Goal: Information Seeking & Learning: Compare options

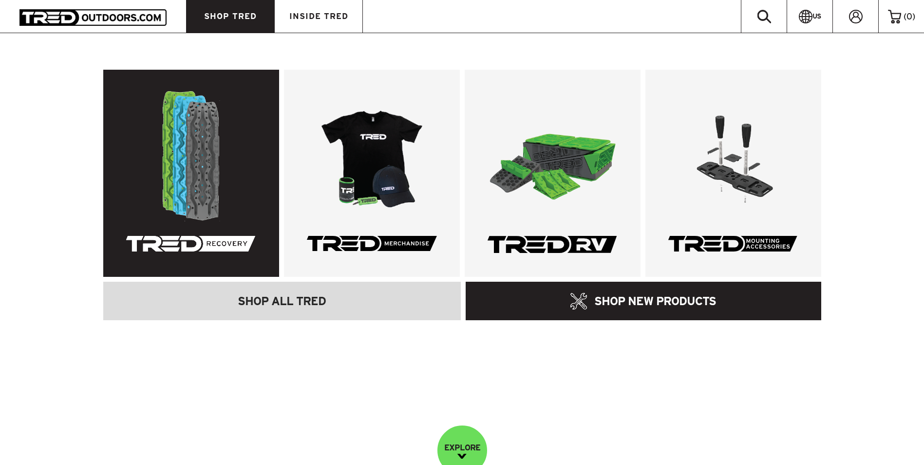
click at [211, 154] on link at bounding box center [191, 173] width 176 height 207
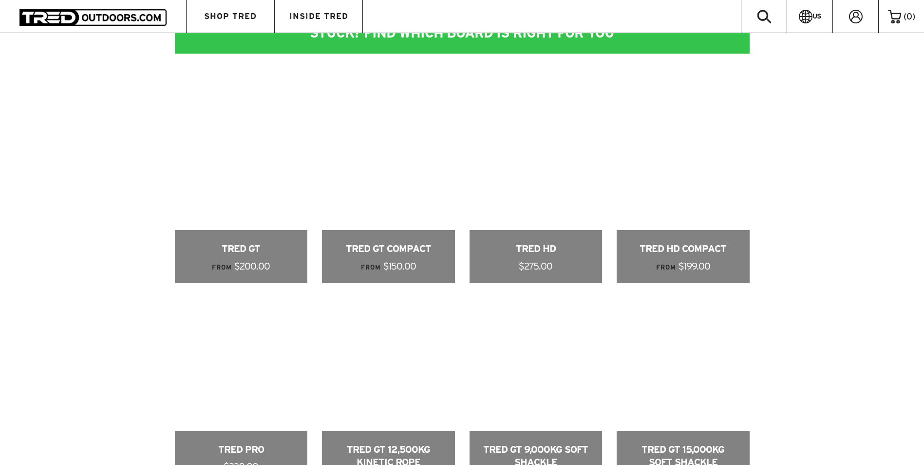
scroll to position [536, 0]
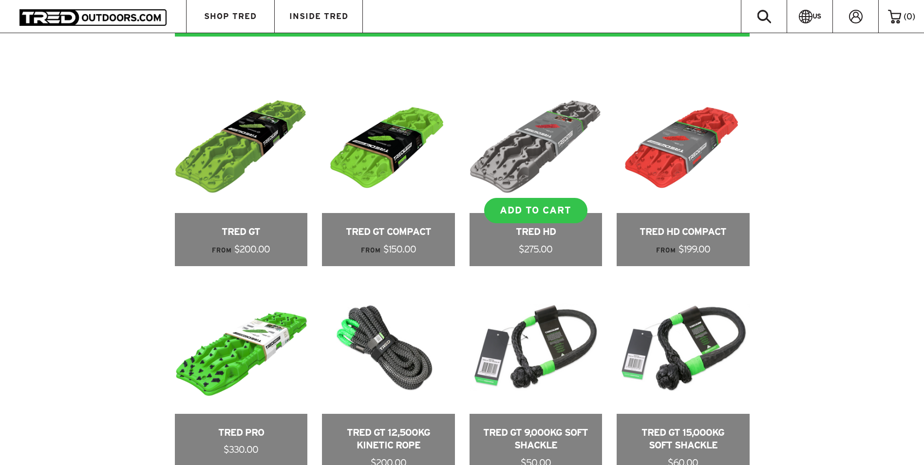
click at [528, 158] on link at bounding box center [536, 173] width 133 height 186
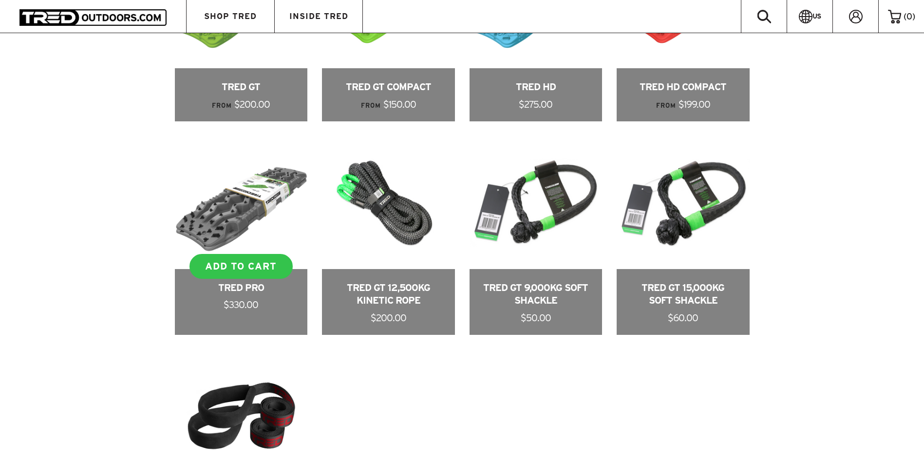
scroll to position [682, 0]
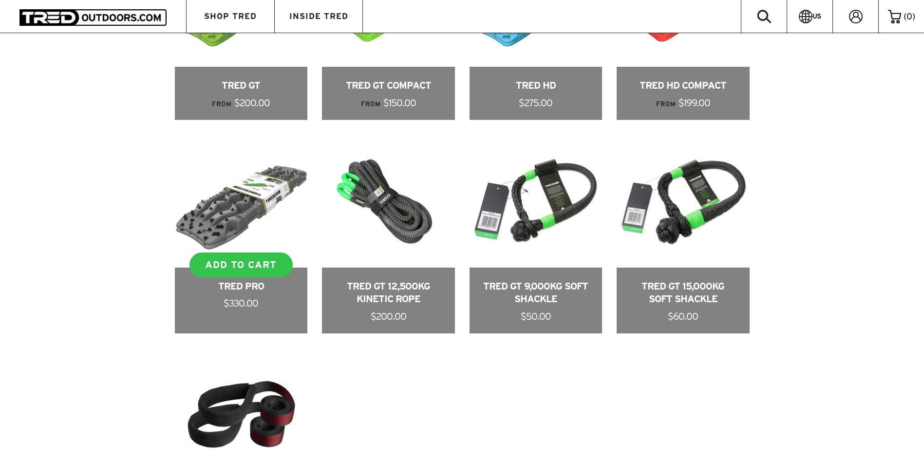
click at [218, 204] on link at bounding box center [241, 233] width 133 height 199
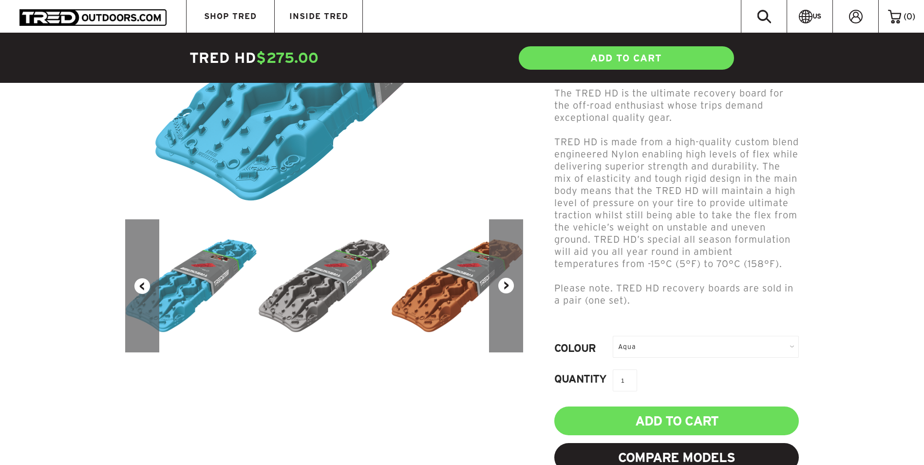
scroll to position [292, 0]
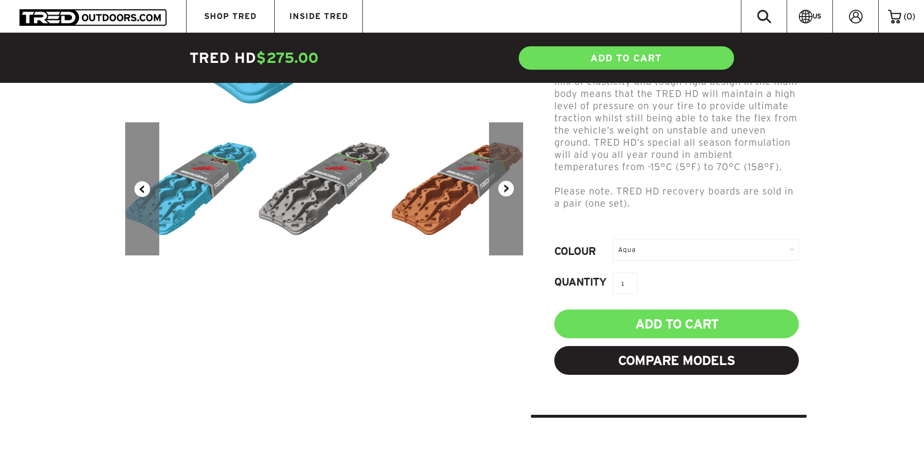
click at [302, 210] on img at bounding box center [324, 189] width 133 height 94
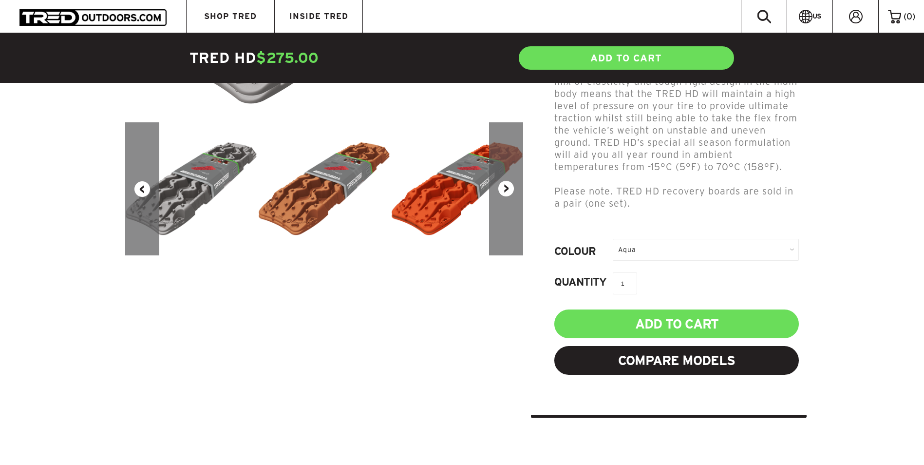
click at [504, 188] on button "Next" at bounding box center [506, 188] width 34 height 133
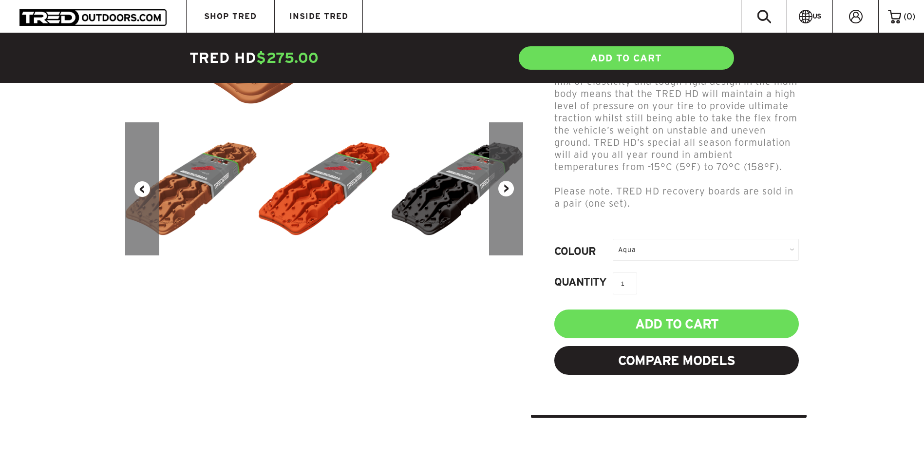
click at [511, 188] on button "Next" at bounding box center [506, 188] width 34 height 133
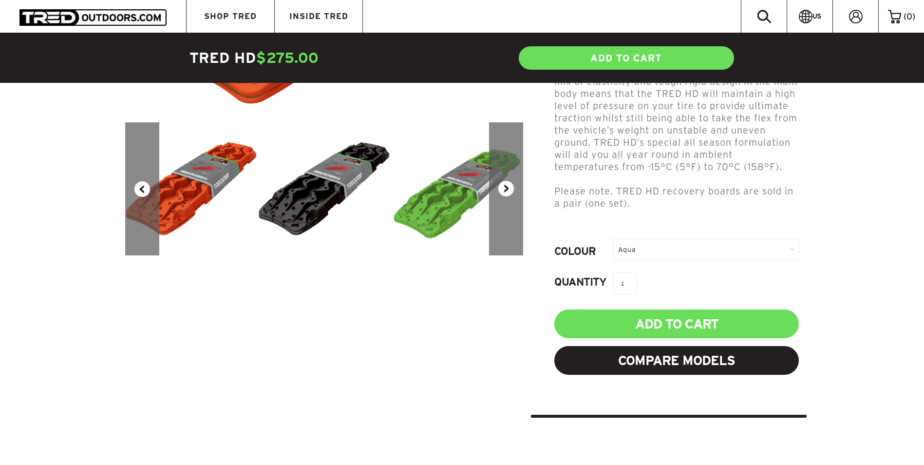
click at [510, 188] on button "Next" at bounding box center [506, 188] width 34 height 133
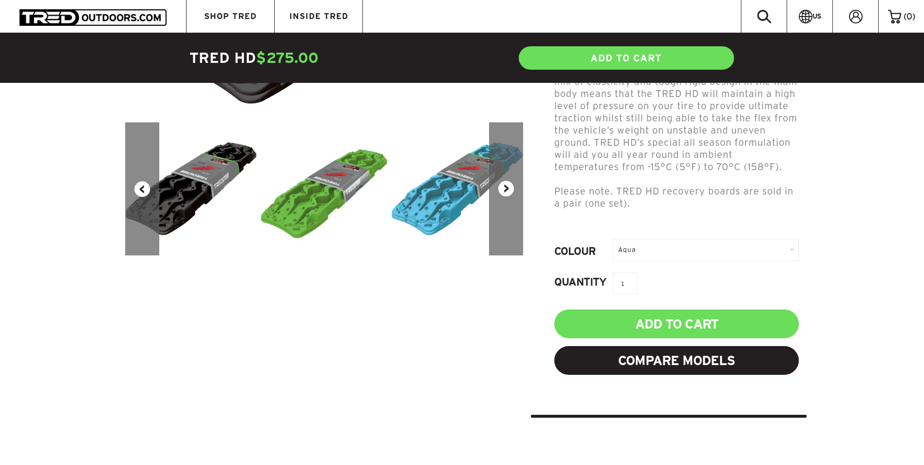
click at [510, 188] on button "Next" at bounding box center [506, 188] width 34 height 133
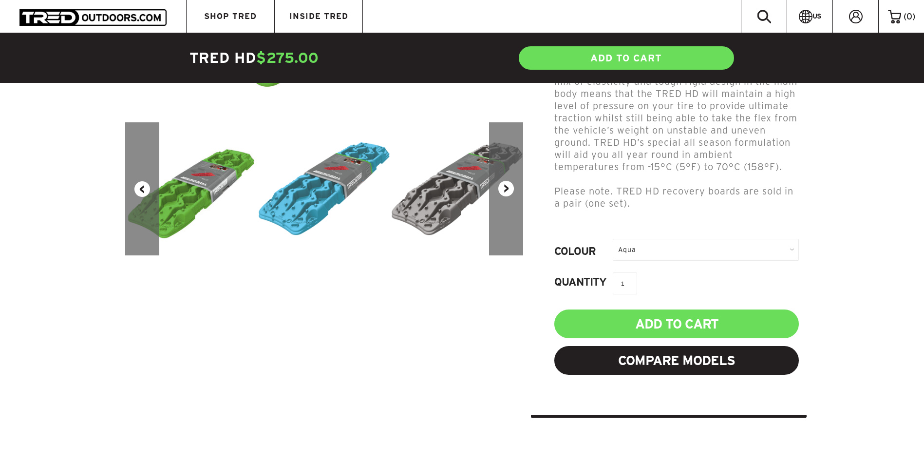
click at [501, 186] on button "Next" at bounding box center [506, 188] width 34 height 133
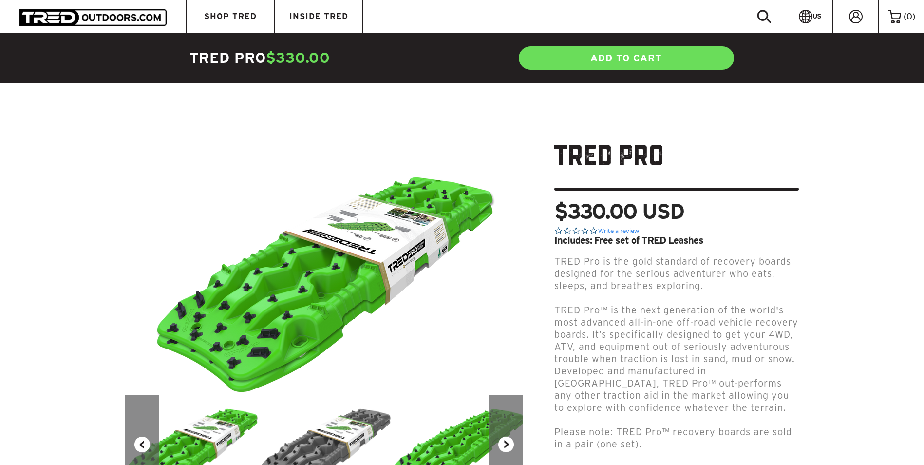
scroll to position [195, 0]
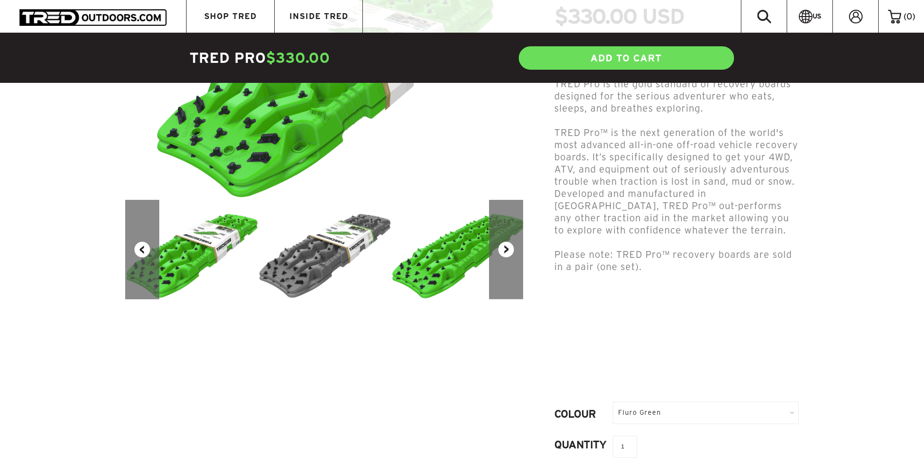
click at [320, 262] on img at bounding box center [324, 249] width 133 height 99
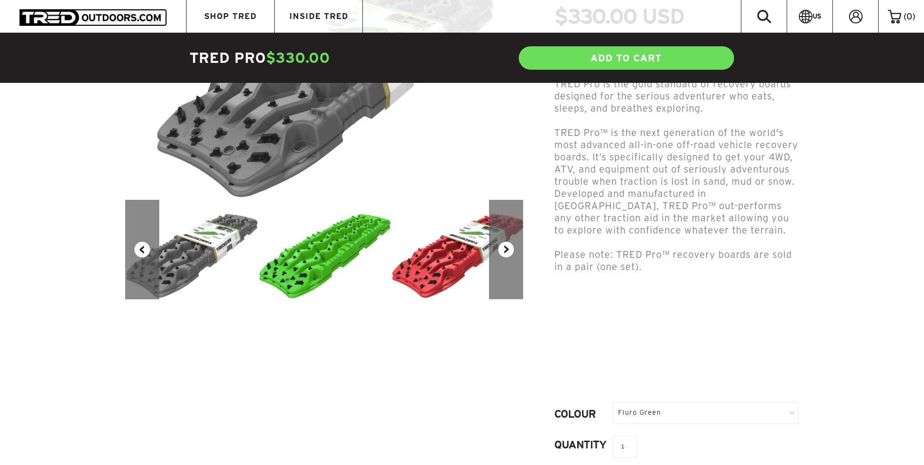
click at [725, 402] on div "Fluro Green" at bounding box center [706, 413] width 186 height 22
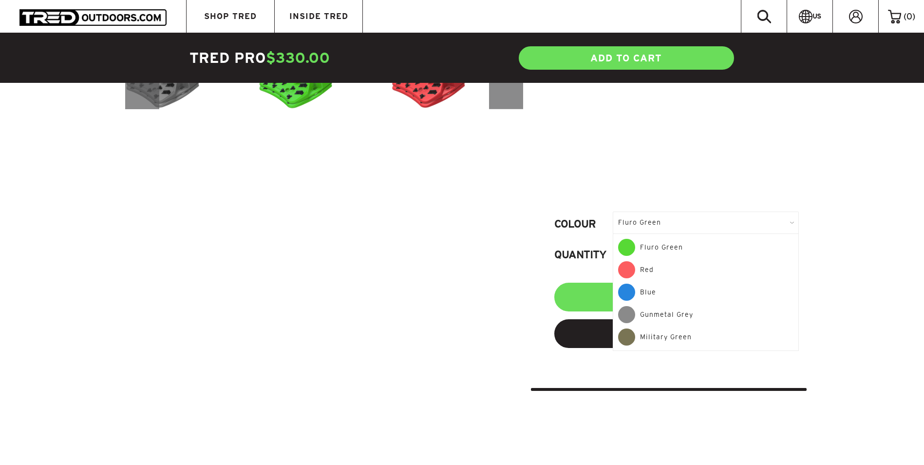
scroll to position [390, 0]
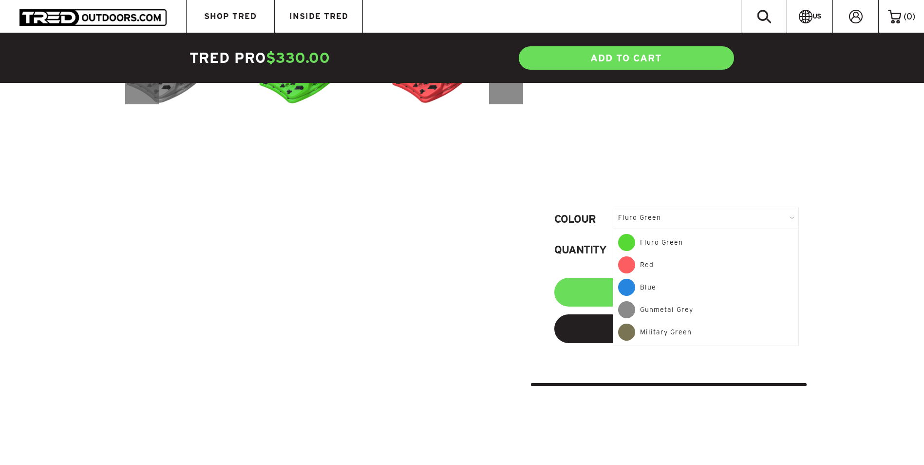
click at [685, 301] on div "Gunmetal Grey" at bounding box center [705, 312] width 175 height 22
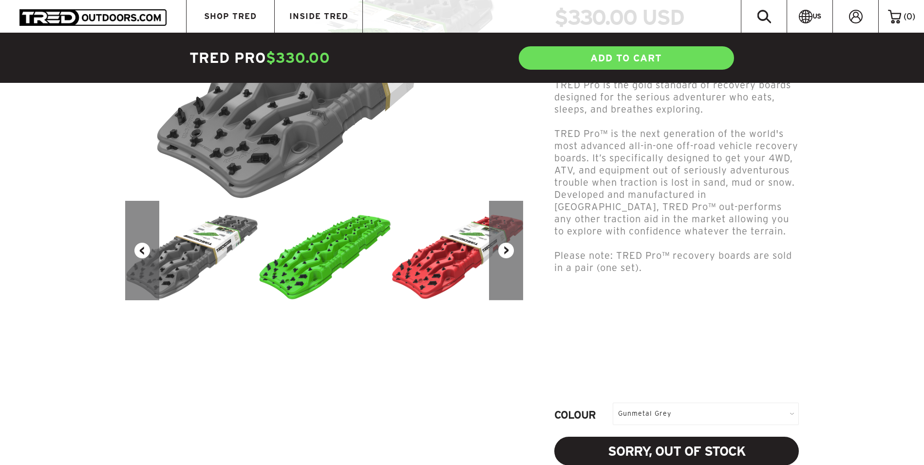
scroll to position [49, 0]
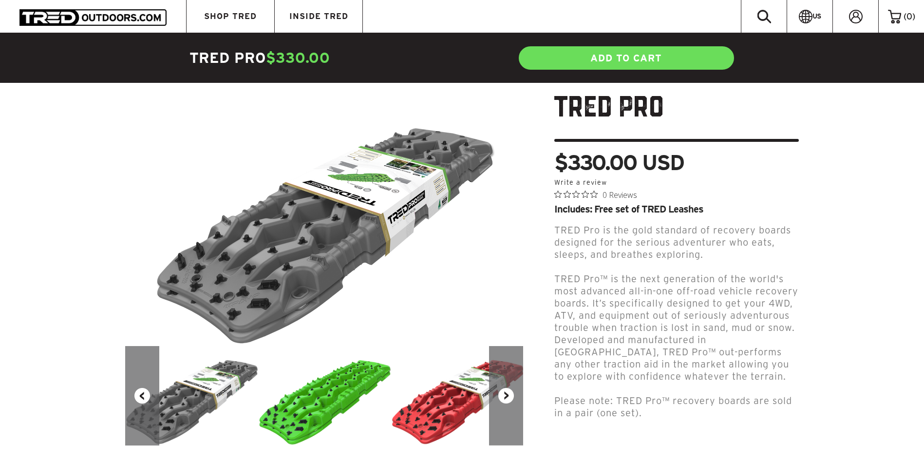
click at [507, 394] on button "Next" at bounding box center [506, 395] width 34 height 99
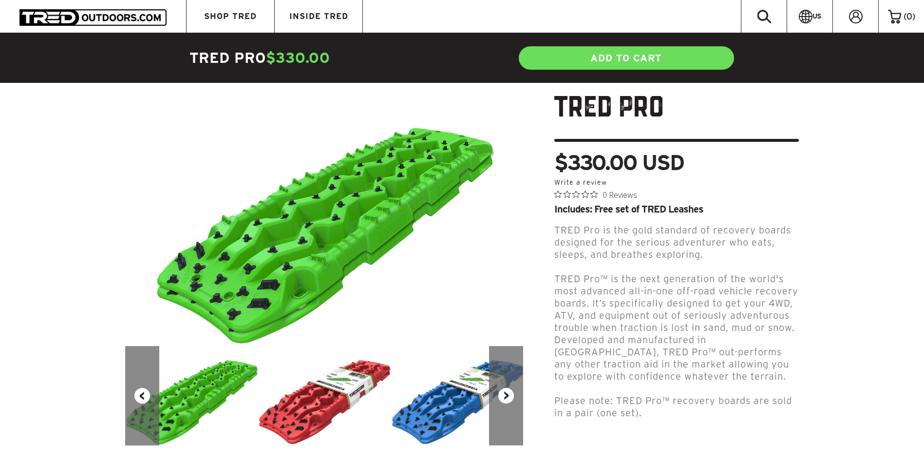
click at [507, 393] on button "Next" at bounding box center [506, 395] width 34 height 99
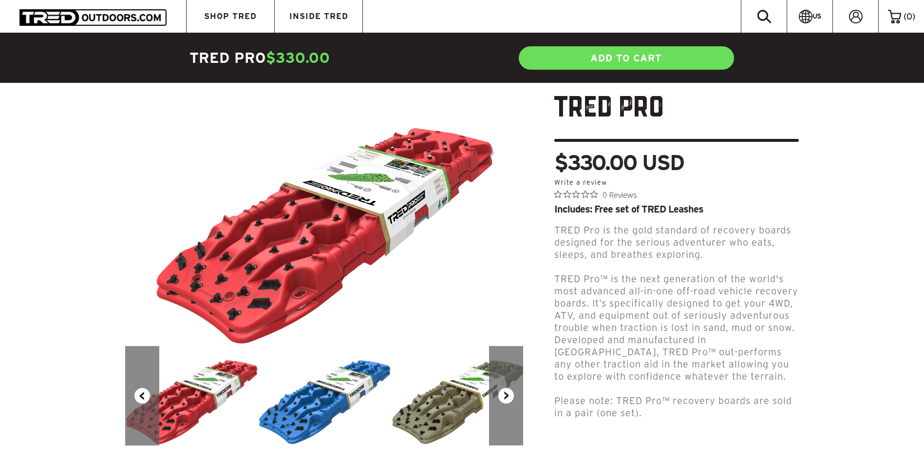
click at [507, 392] on button "Next" at bounding box center [506, 395] width 34 height 99
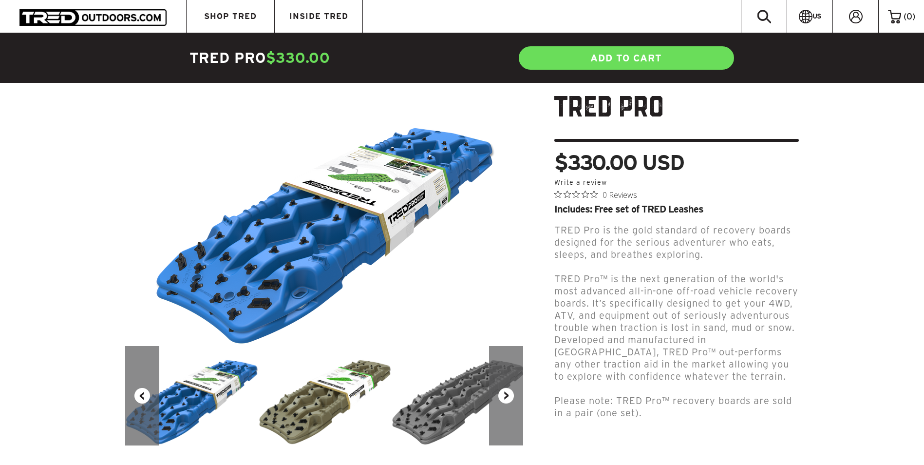
click at [353, 384] on img at bounding box center [324, 395] width 133 height 99
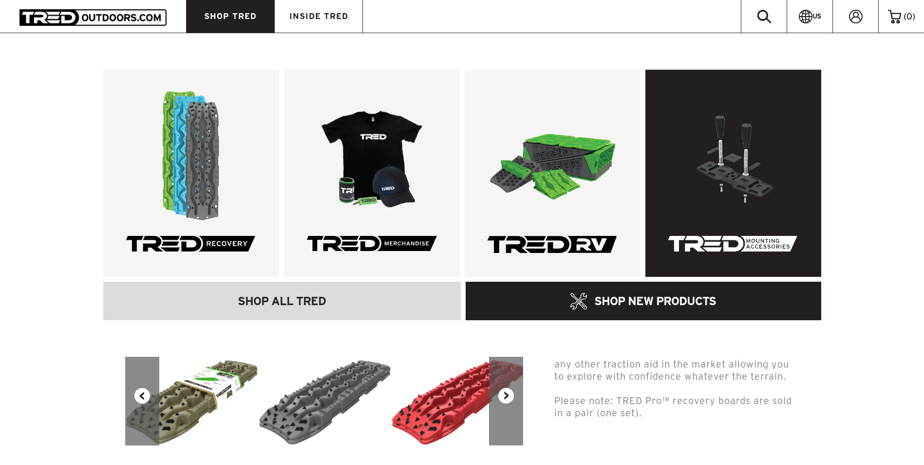
click at [730, 197] on link at bounding box center [734, 173] width 176 height 207
